Goal: Share content

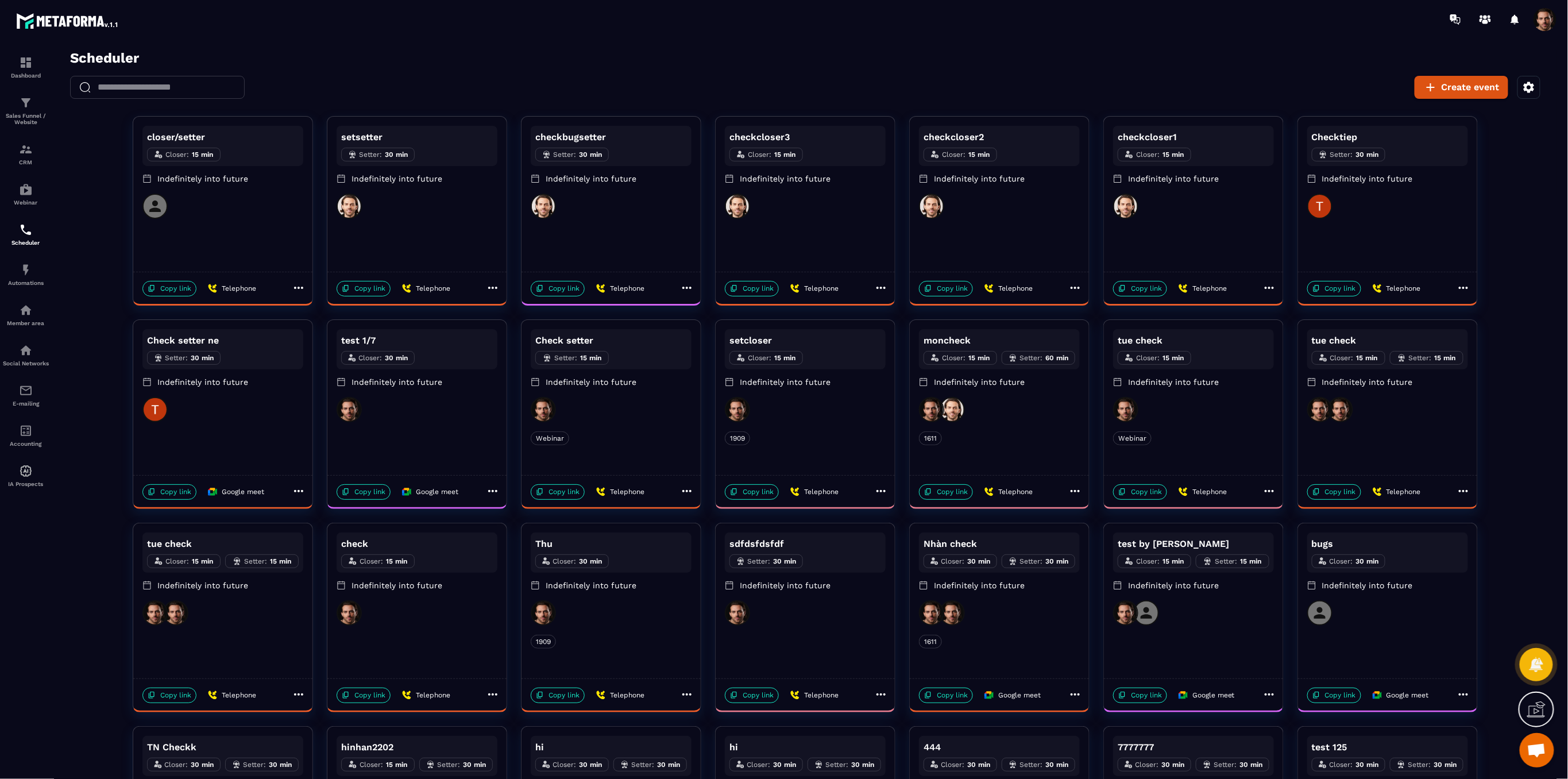
click at [300, 287] on icon at bounding box center [298, 287] width 9 height 3
click at [328, 349] on span "Share" at bounding box center [337, 345] width 38 height 12
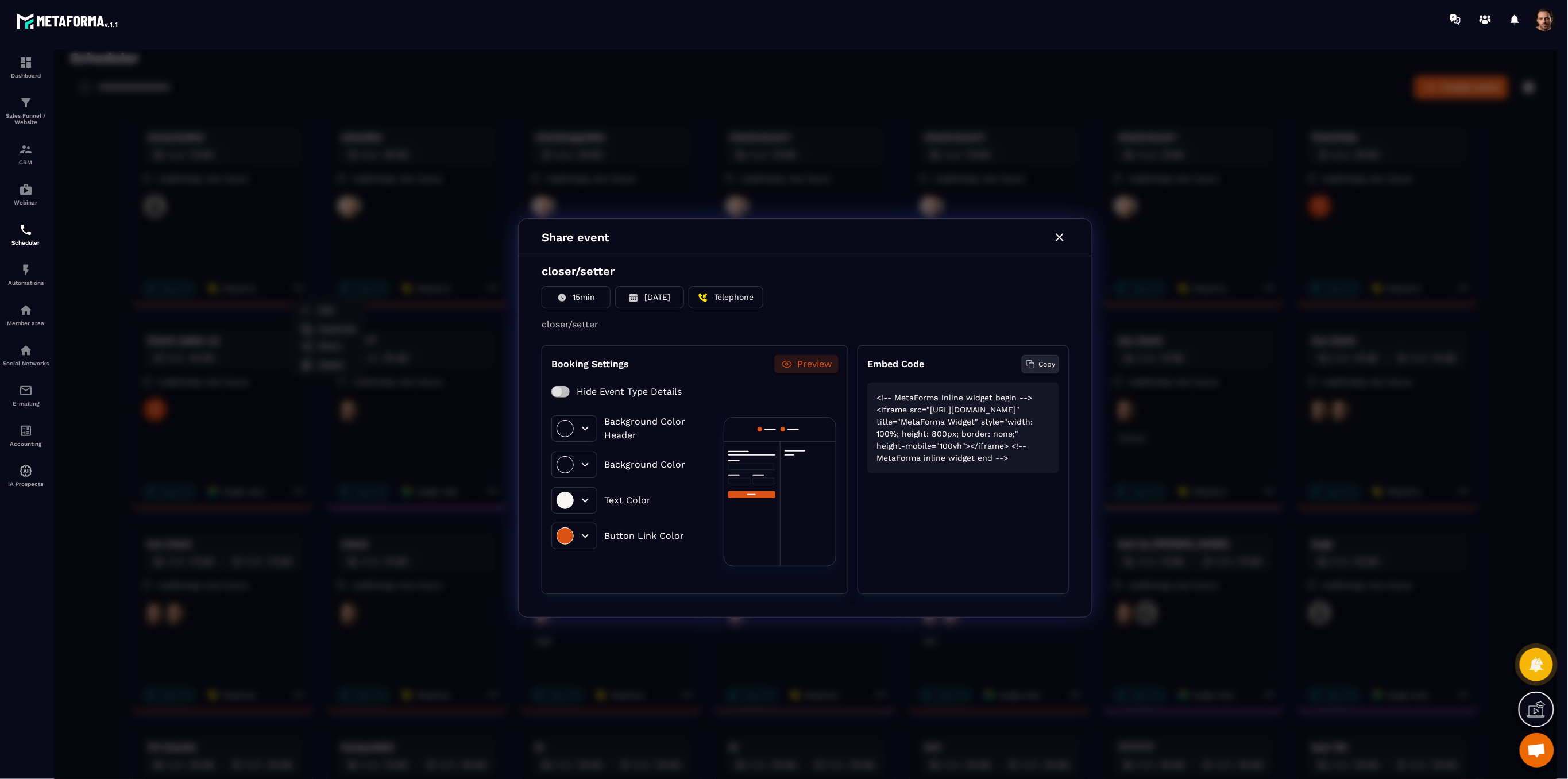
click at [1047, 367] on p "Copy" at bounding box center [1046, 363] width 17 height 10
click at [1061, 231] on icon "button" at bounding box center [1059, 237] width 14 height 14
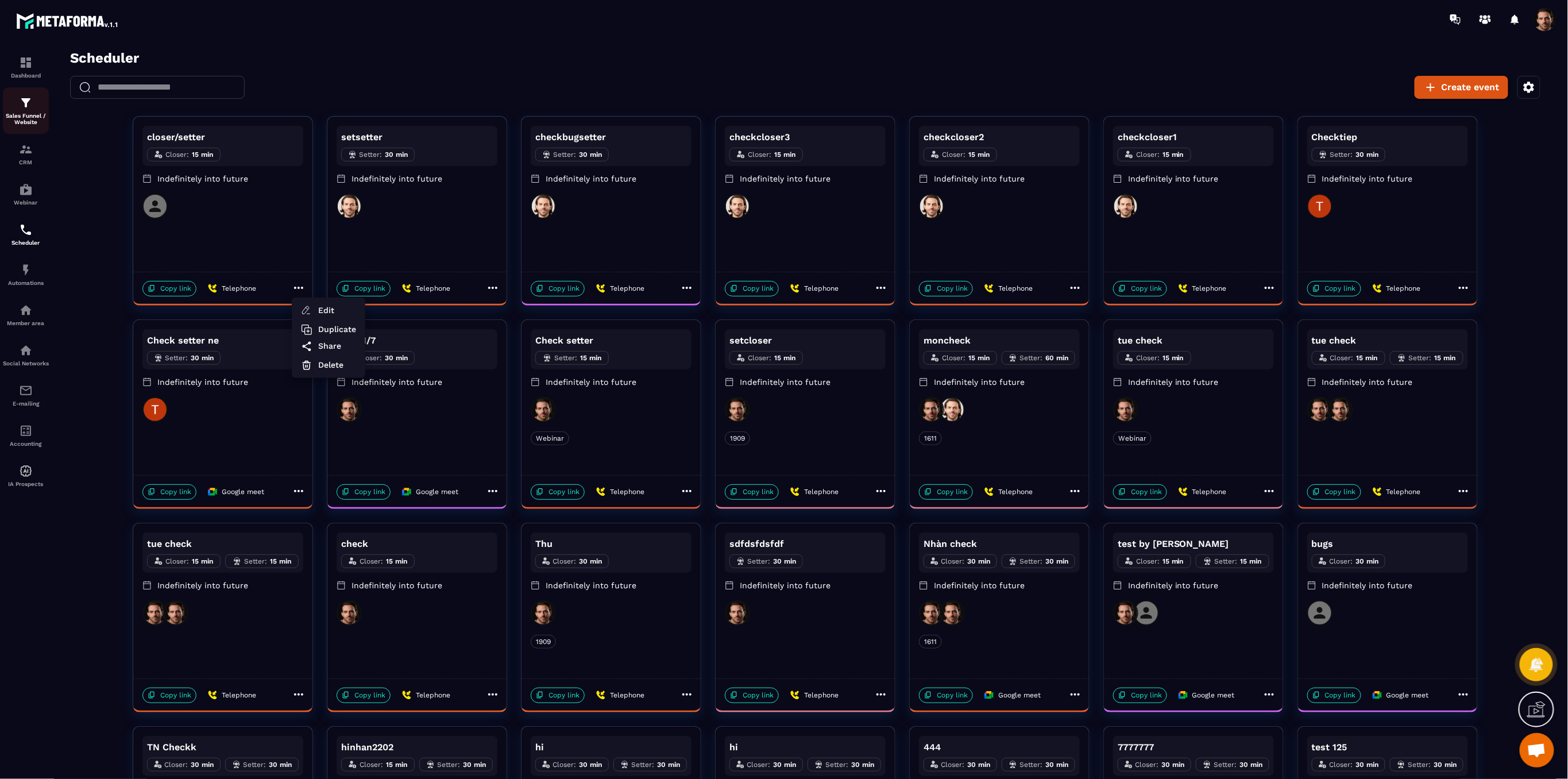
click at [27, 118] on p "Sales Funnel / Website" at bounding box center [26, 119] width 46 height 13
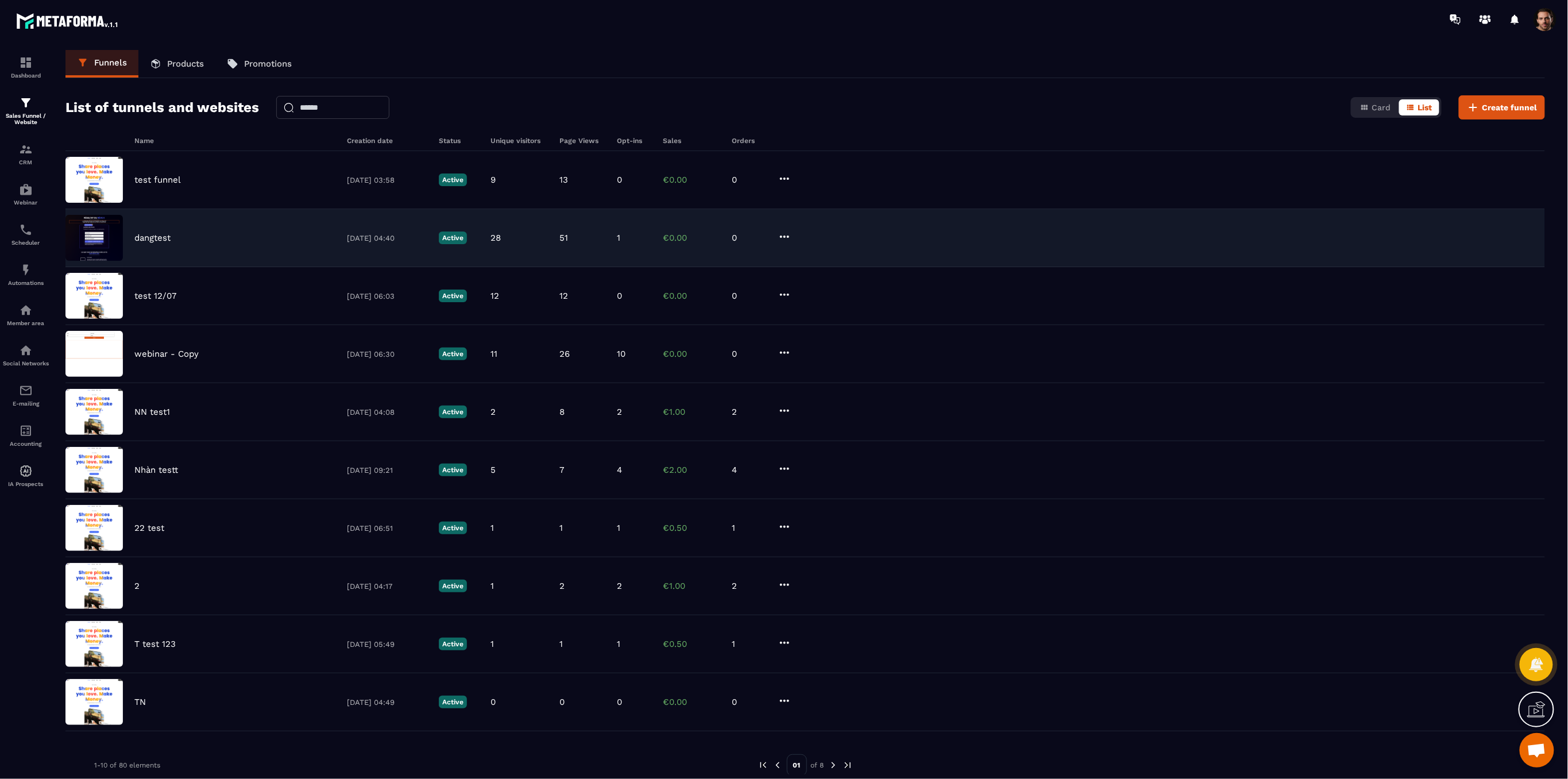
click at [156, 240] on p "dangtest" at bounding box center [152, 238] width 36 height 10
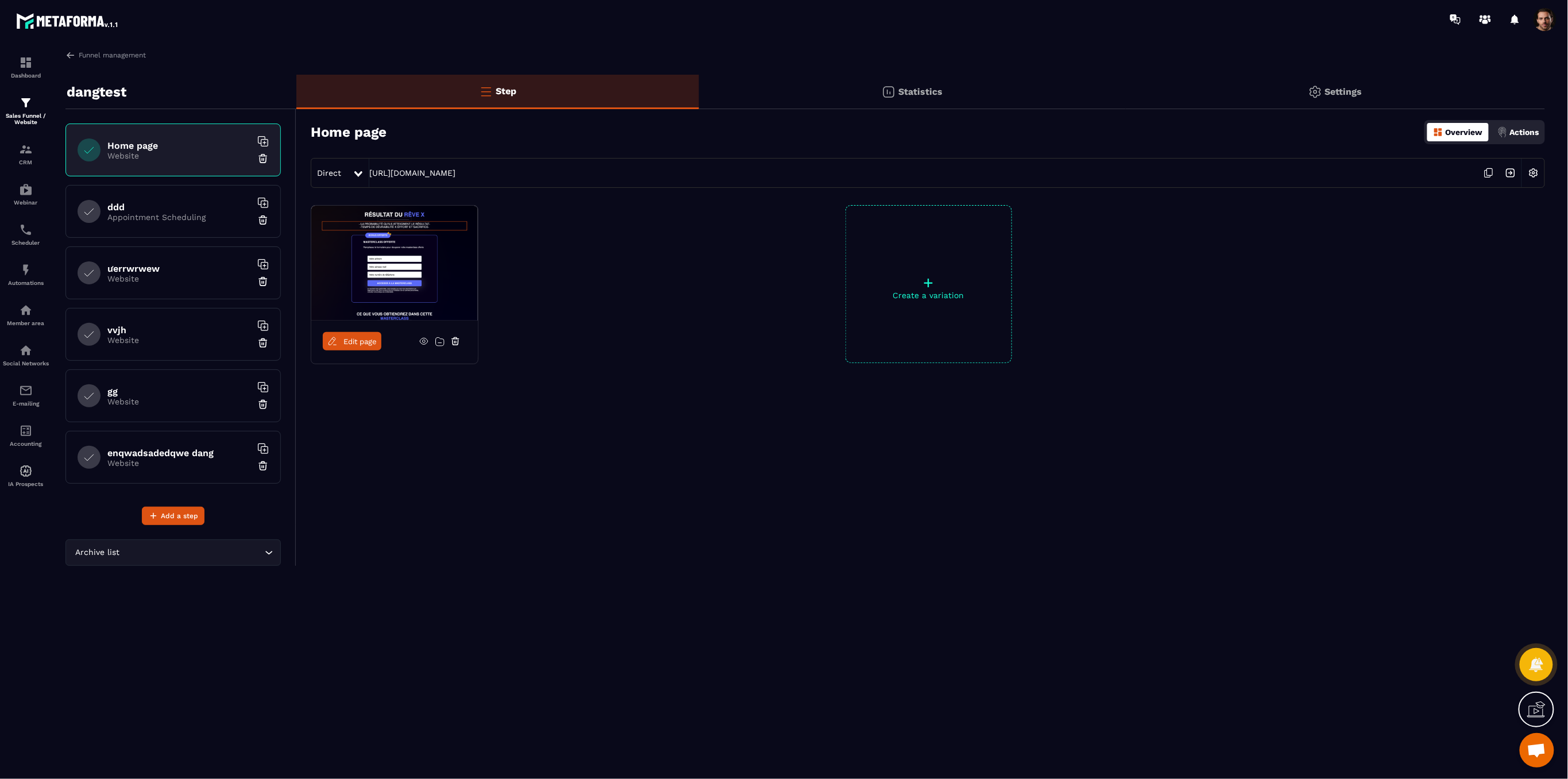
click at [370, 339] on span "Edit page" at bounding box center [360, 342] width 33 height 9
